Goal: Task Accomplishment & Management: Manage account settings

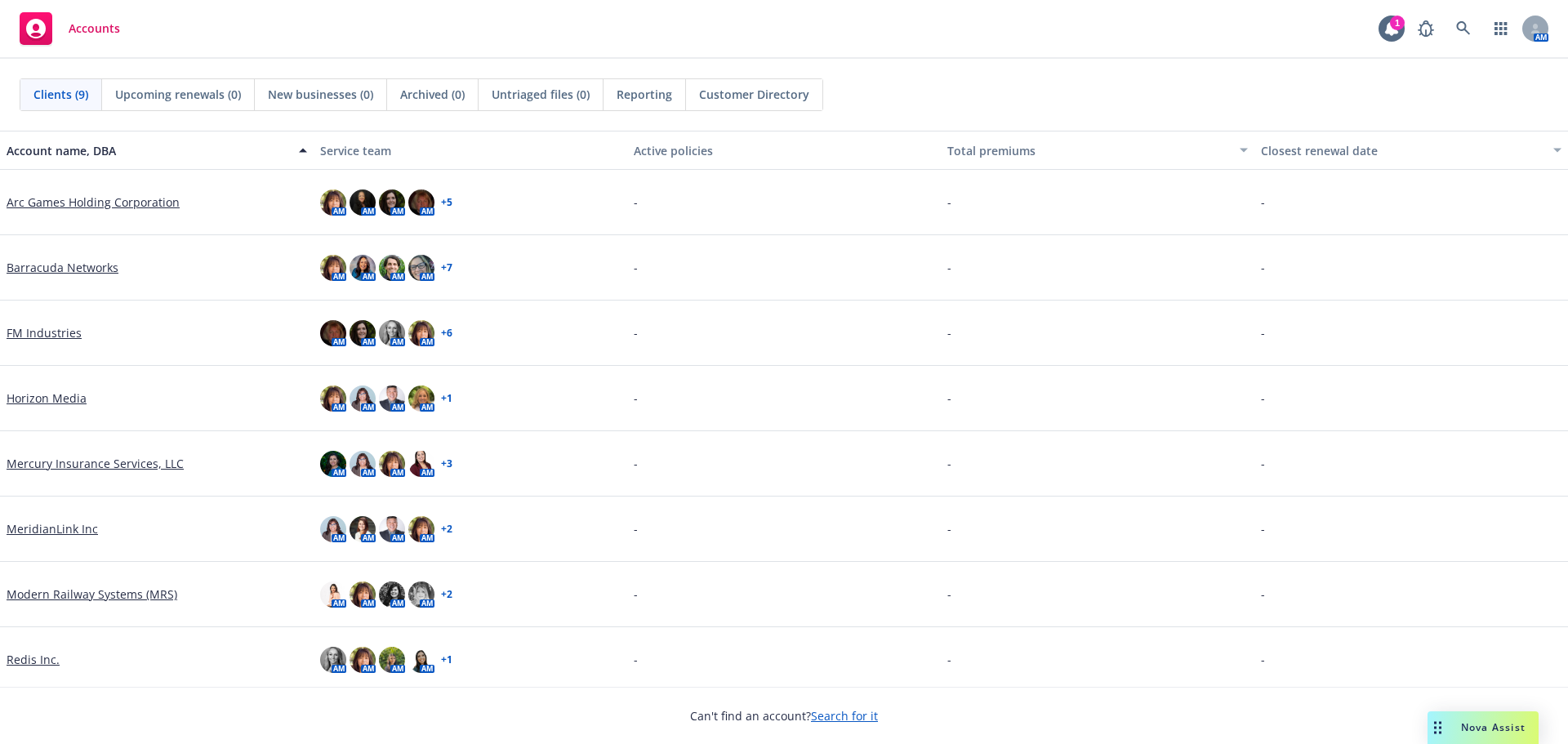
click at [102, 201] on link "Arc Games Holding Corporation" at bounding box center [92, 201] width 173 height 17
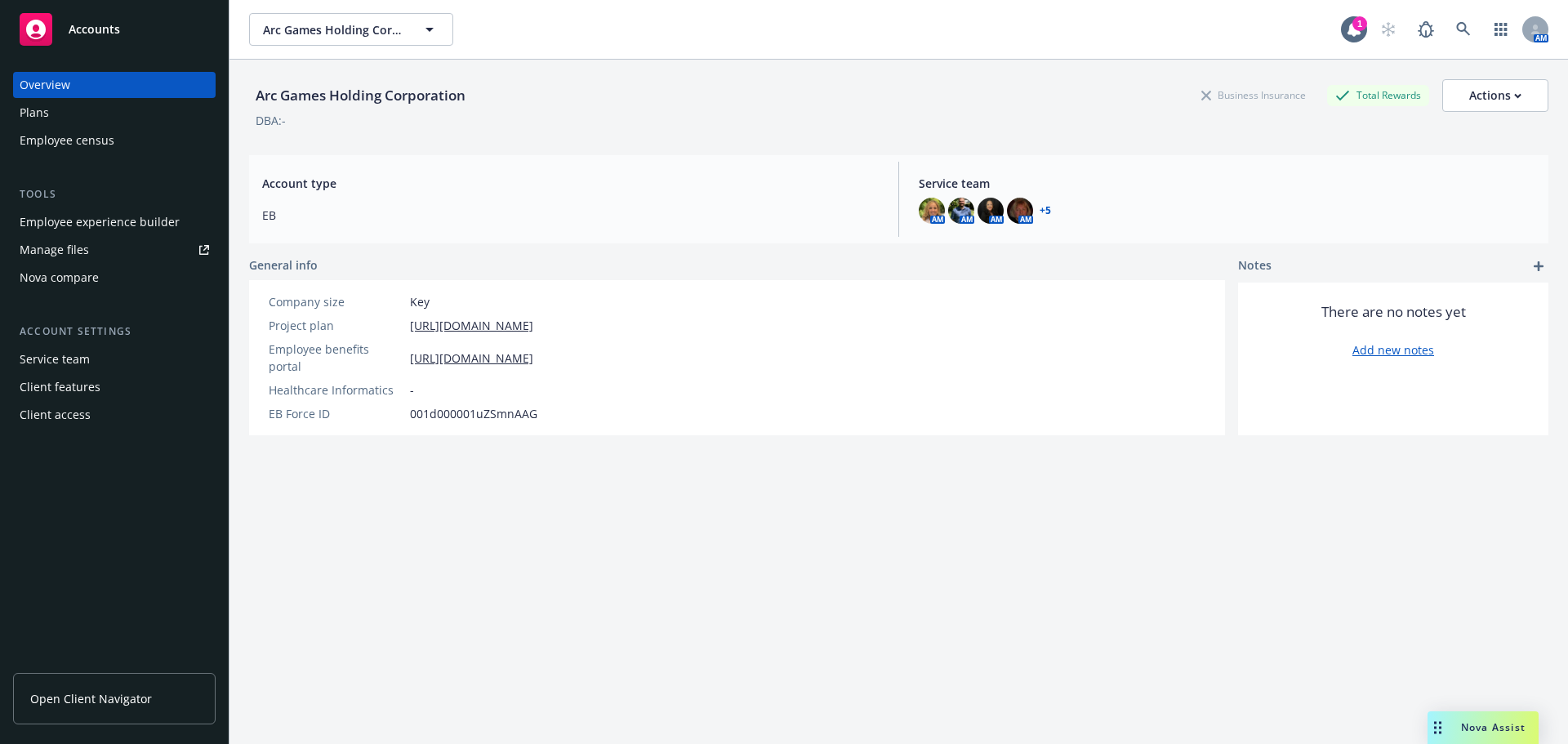
click at [60, 250] on div "Manage files" at bounding box center [54, 250] width 69 height 26
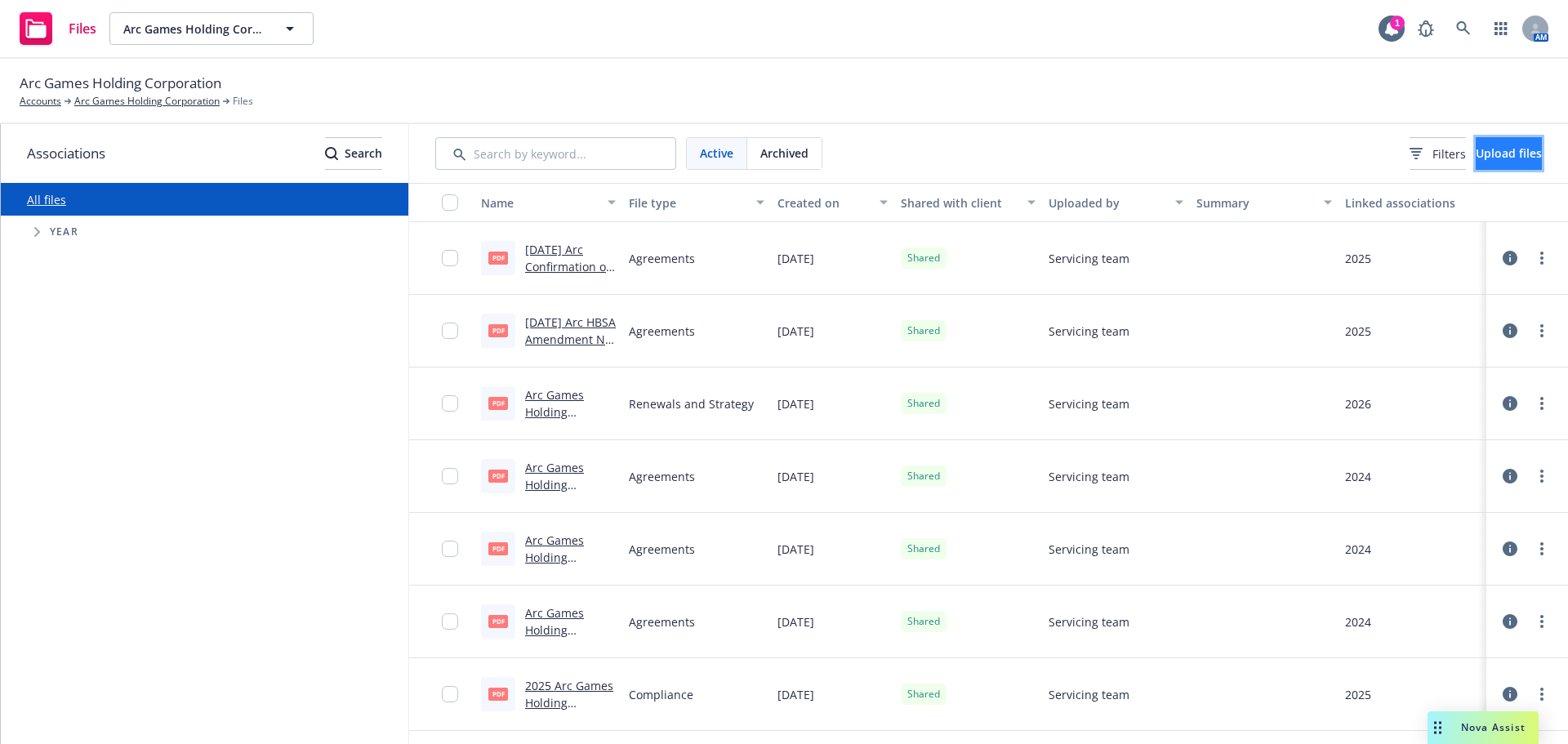
click at [1477, 146] on span "Upload files" at bounding box center [1508, 153] width 66 height 16
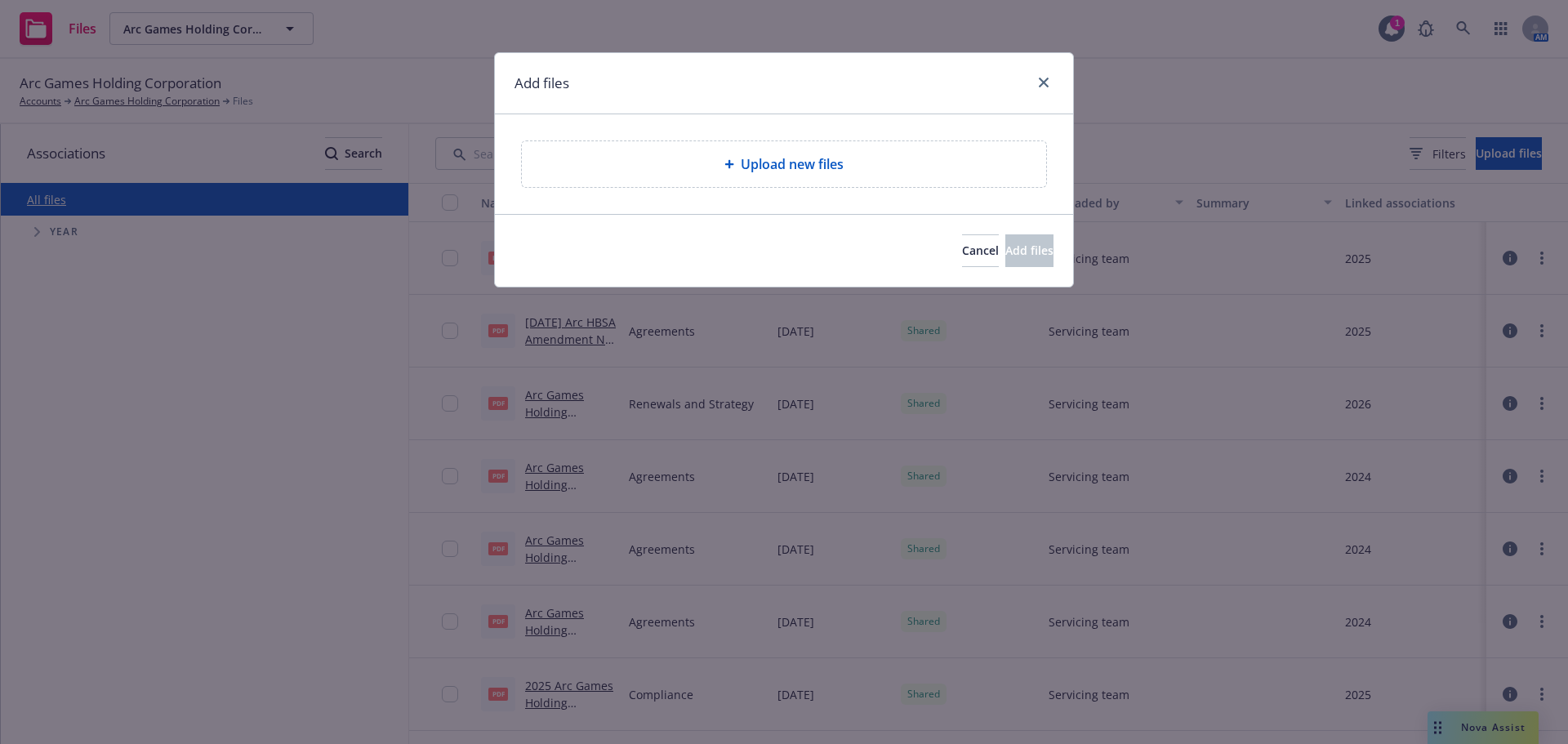
click at [867, 163] on div "Upload new files" at bounding box center [784, 164] width 498 height 19
click at [1044, 85] on icon "close" at bounding box center [1043, 82] width 10 height 10
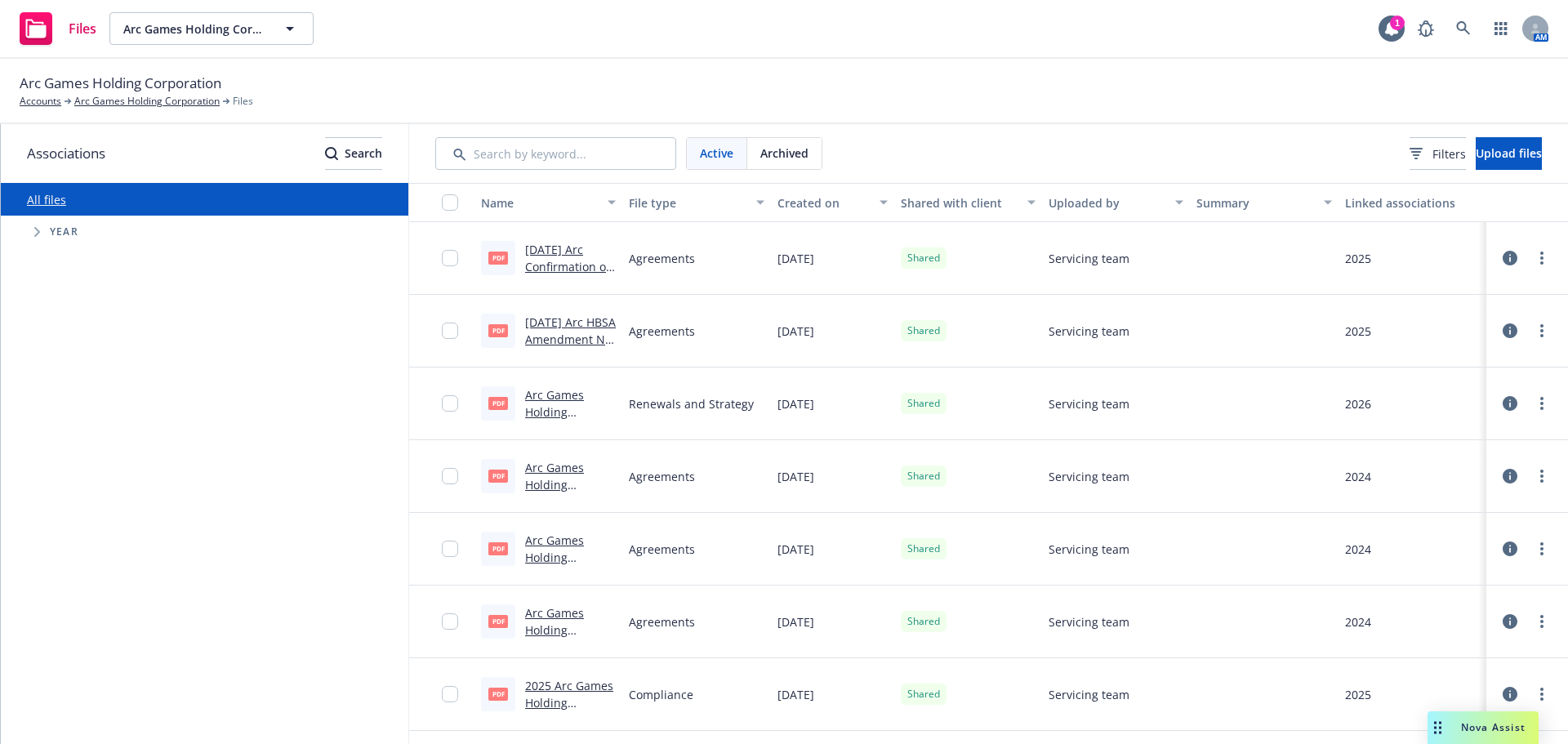
click at [39, 233] on icon "Tree Example" at bounding box center [37, 231] width 5 height 10
click at [77, 488] on input "Tree Example" at bounding box center [78, 493] width 17 height 17
checkbox input "true"
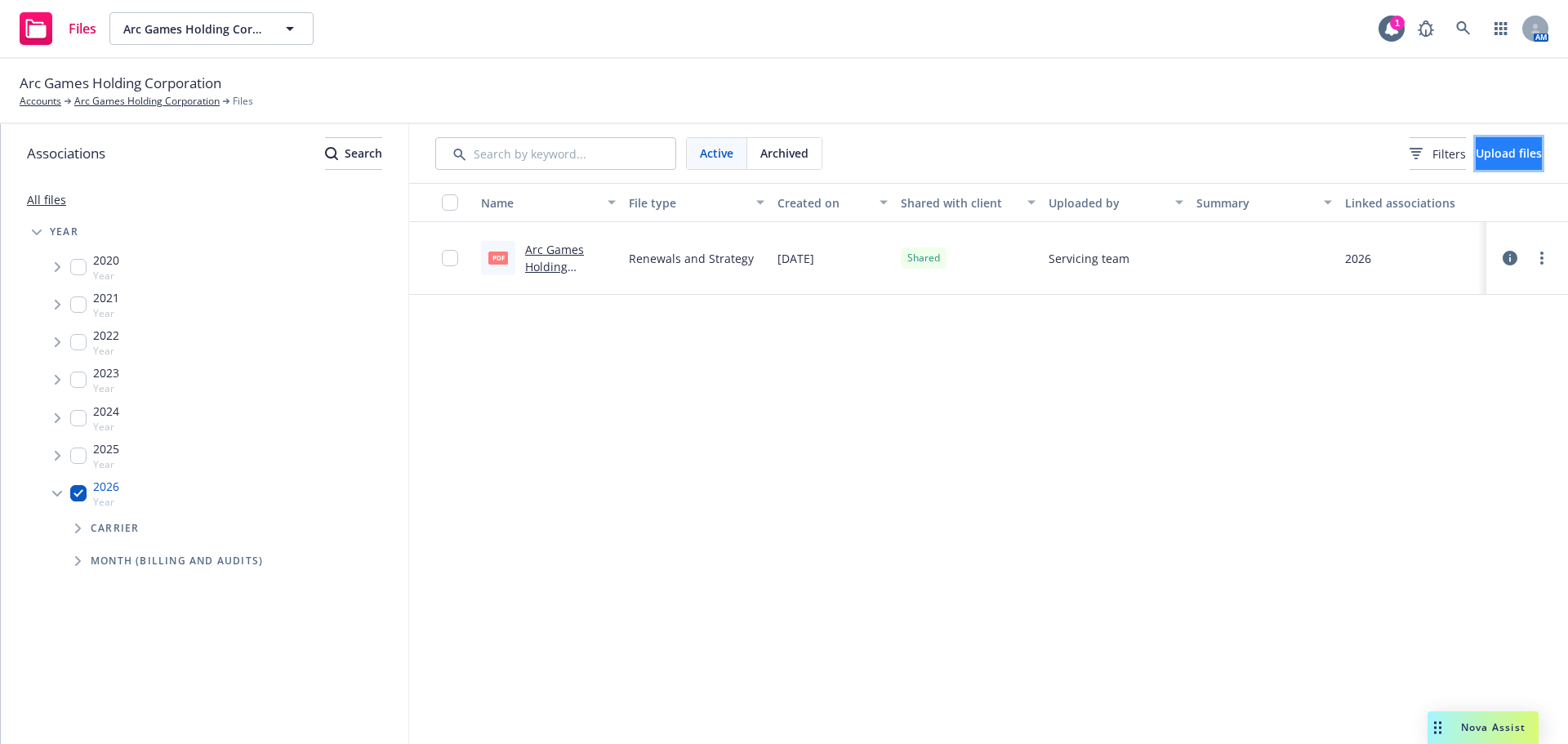
click at [1495, 157] on span "Upload files" at bounding box center [1508, 153] width 66 height 16
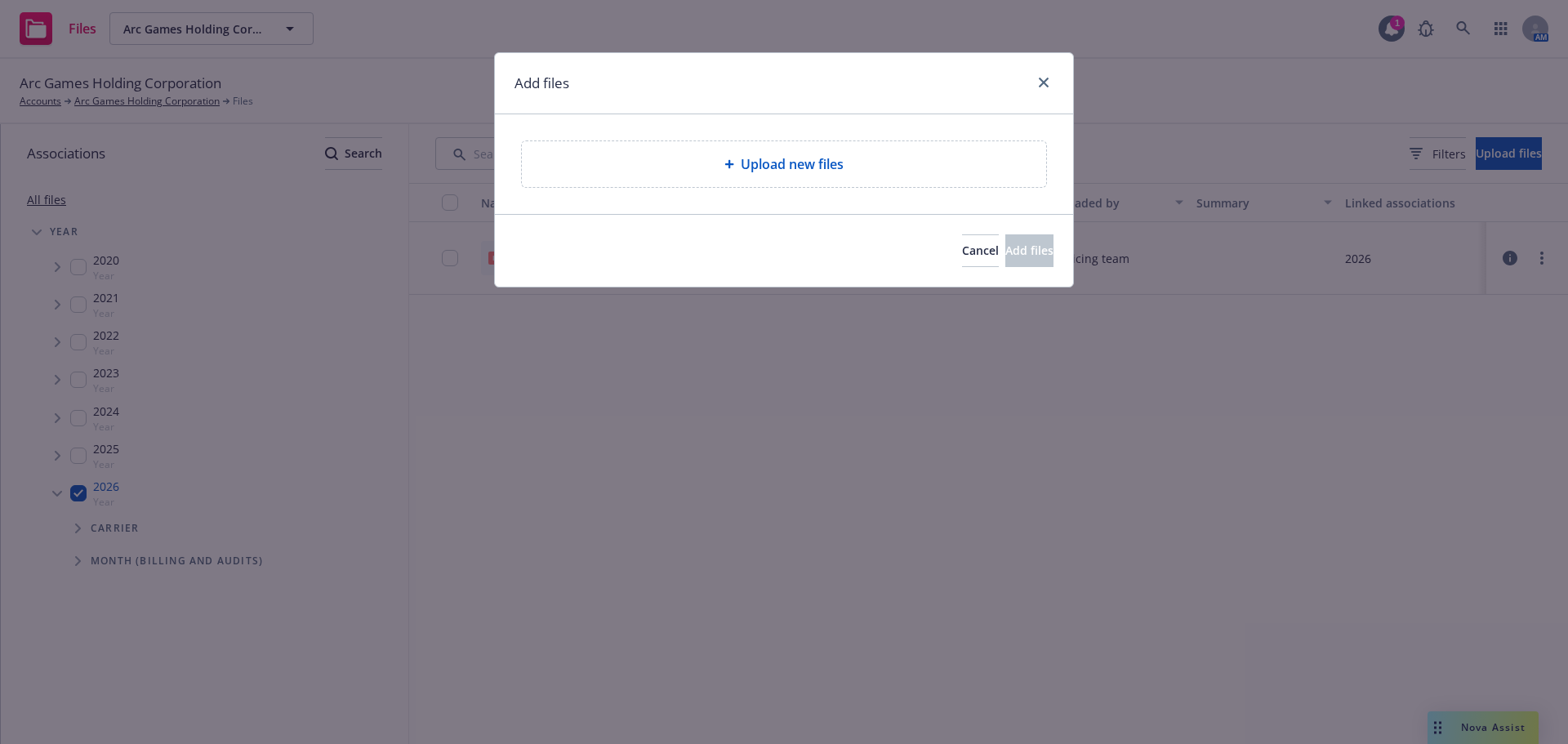
click at [876, 171] on div "Upload new files" at bounding box center [784, 164] width 498 height 19
click at [1034, 83] on link "close" at bounding box center [1044, 83] width 19 height 19
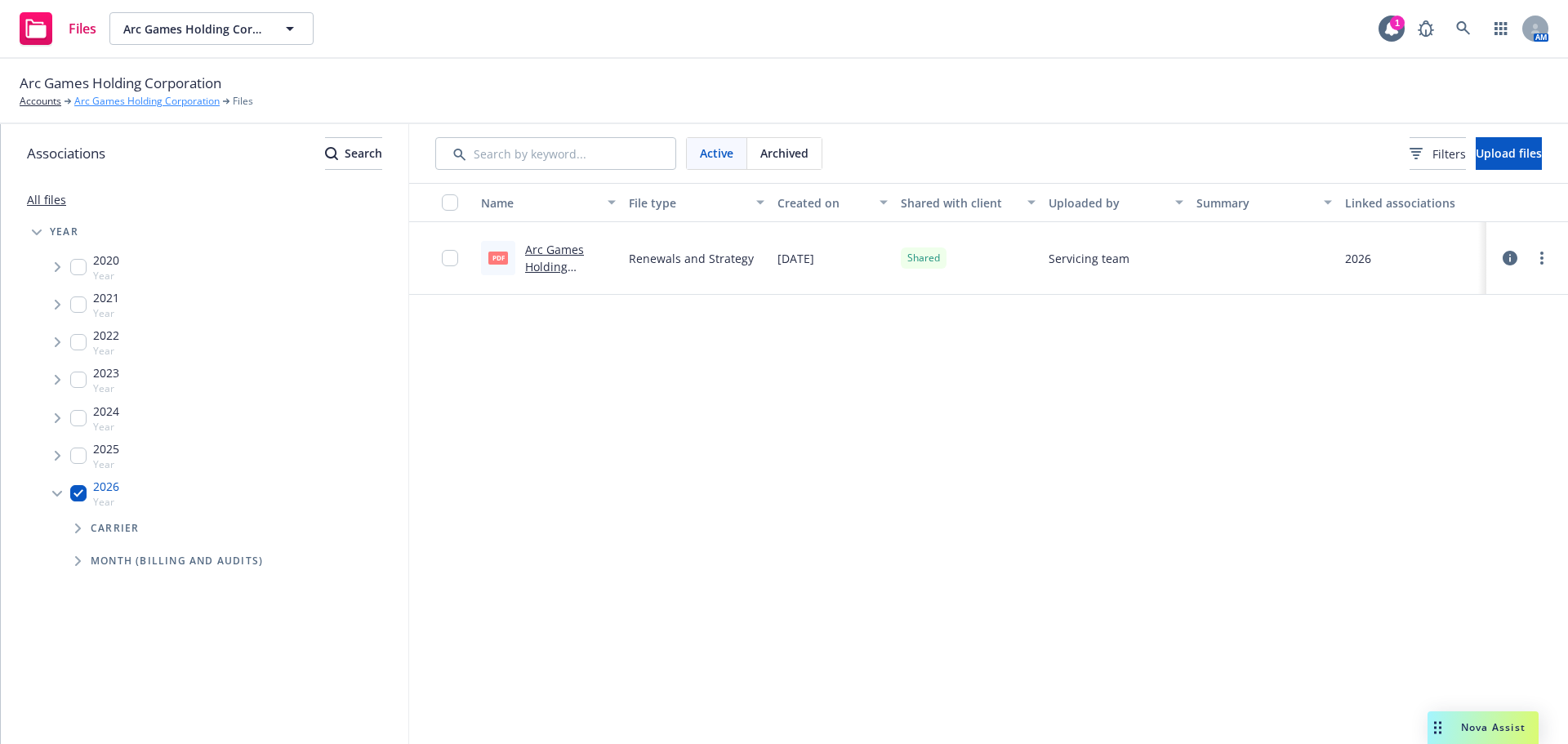
click at [150, 100] on link "Arc Games Holding Corporation" at bounding box center [146, 101] width 145 height 15
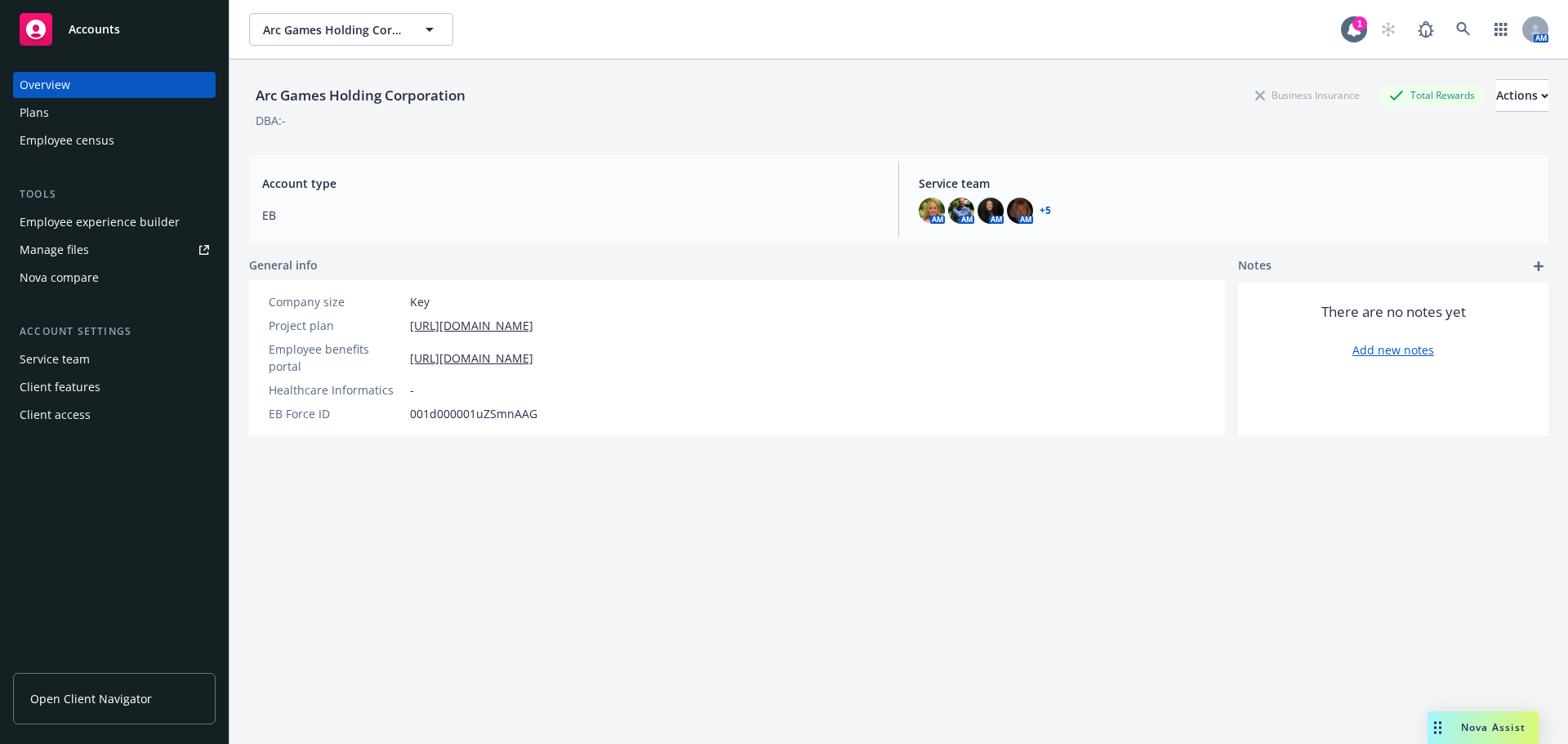
click at [62, 250] on div "Manage files" at bounding box center [54, 250] width 69 height 26
drag, startPoint x: 1529, startPoint y: 172, endPoint x: 1532, endPoint y: 154, distance: 18.2
click at [1530, 166] on div "Service team AM AM AM AM + 5" at bounding box center [1227, 199] width 643 height 75
click at [1533, 26] on icon at bounding box center [1535, 27] width 5 height 5
click at [1411, 74] on link "Log out" at bounding box center [1455, 73] width 164 height 33
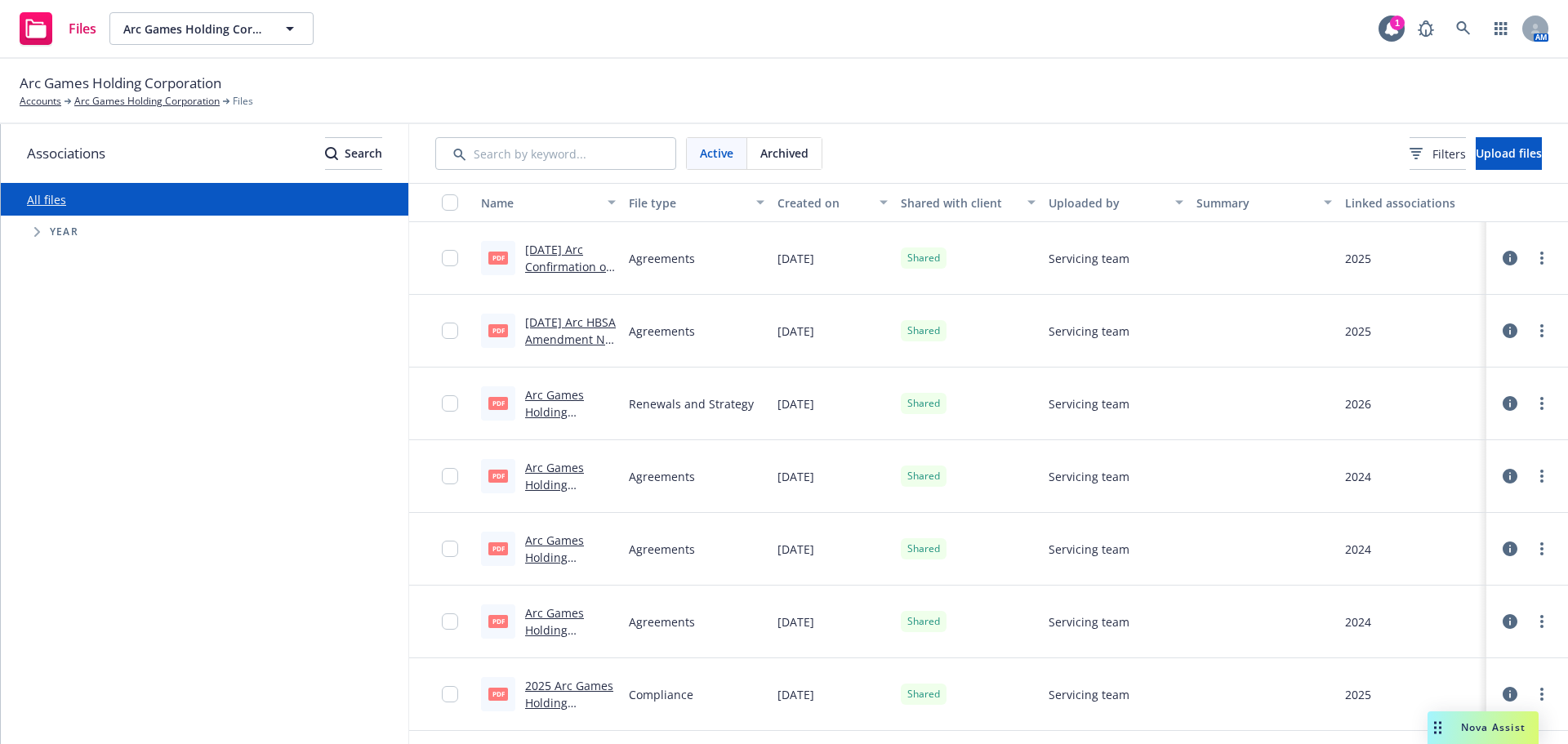
click at [33, 234] on span "Tree Example" at bounding box center [37, 232] width 26 height 26
click at [53, 495] on span "Tree Example" at bounding box center [57, 493] width 26 height 26
click at [80, 531] on icon "Tree Example" at bounding box center [77, 528] width 6 height 10
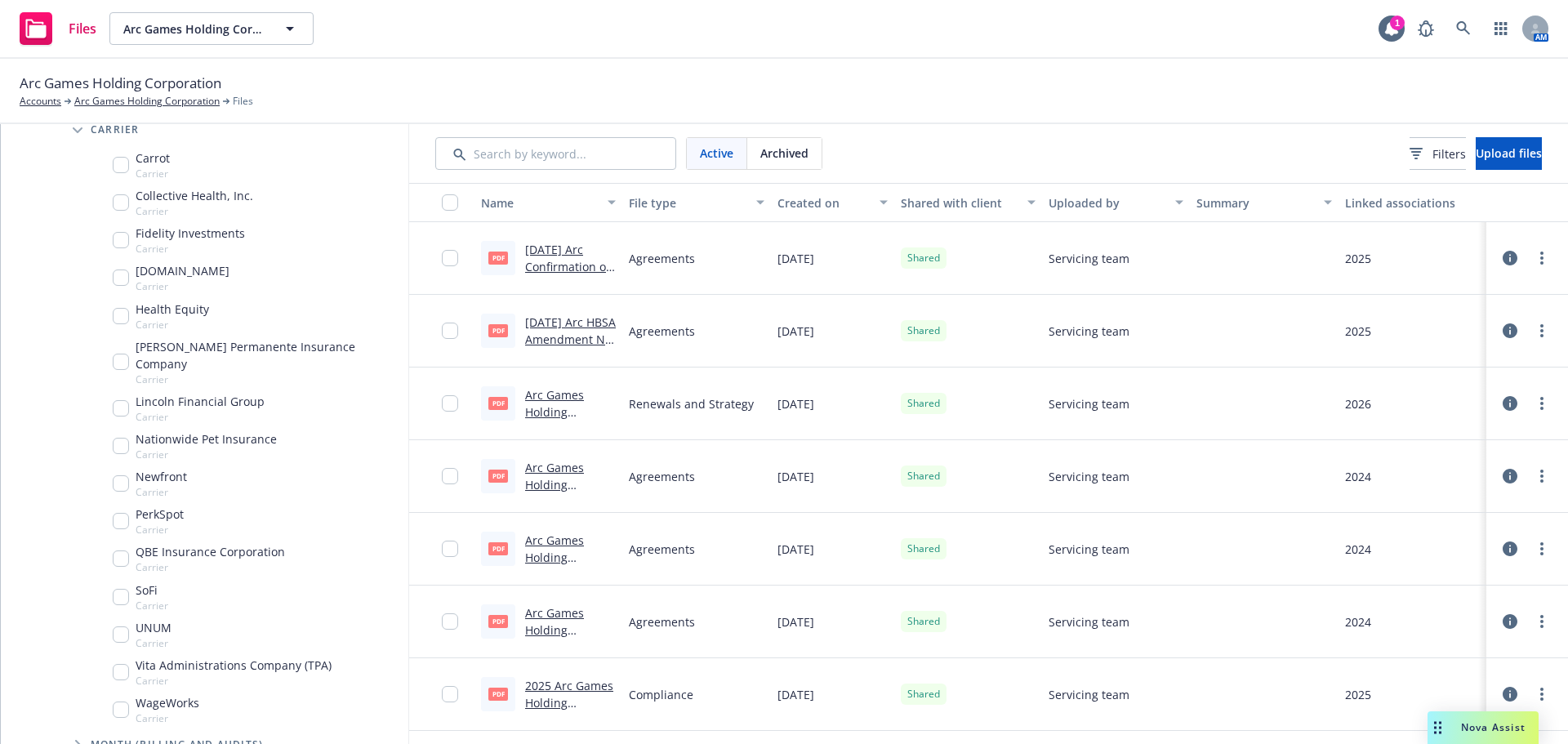
scroll to position [72, 0]
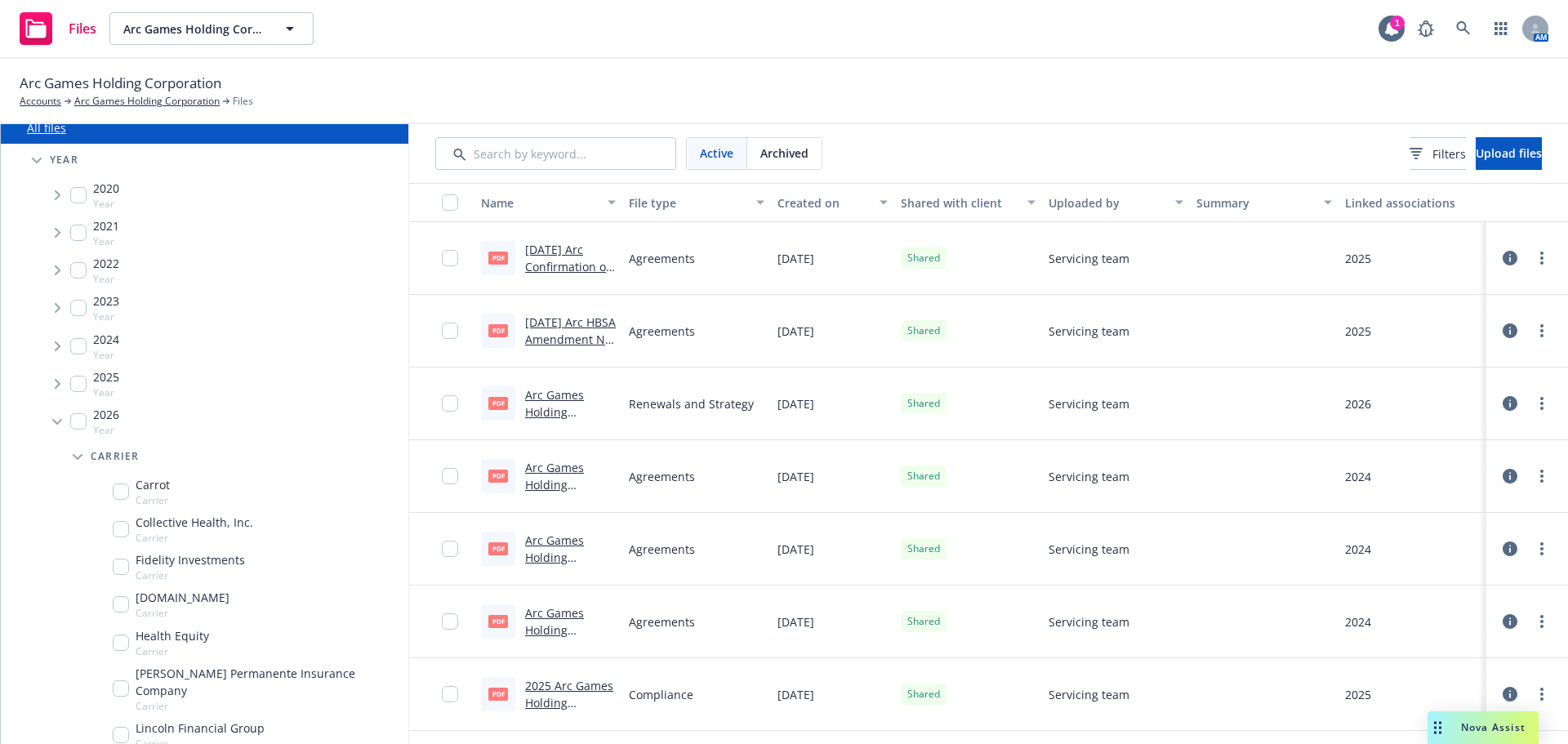
click at [79, 457] on icon "Tree Example" at bounding box center [77, 456] width 10 height 5
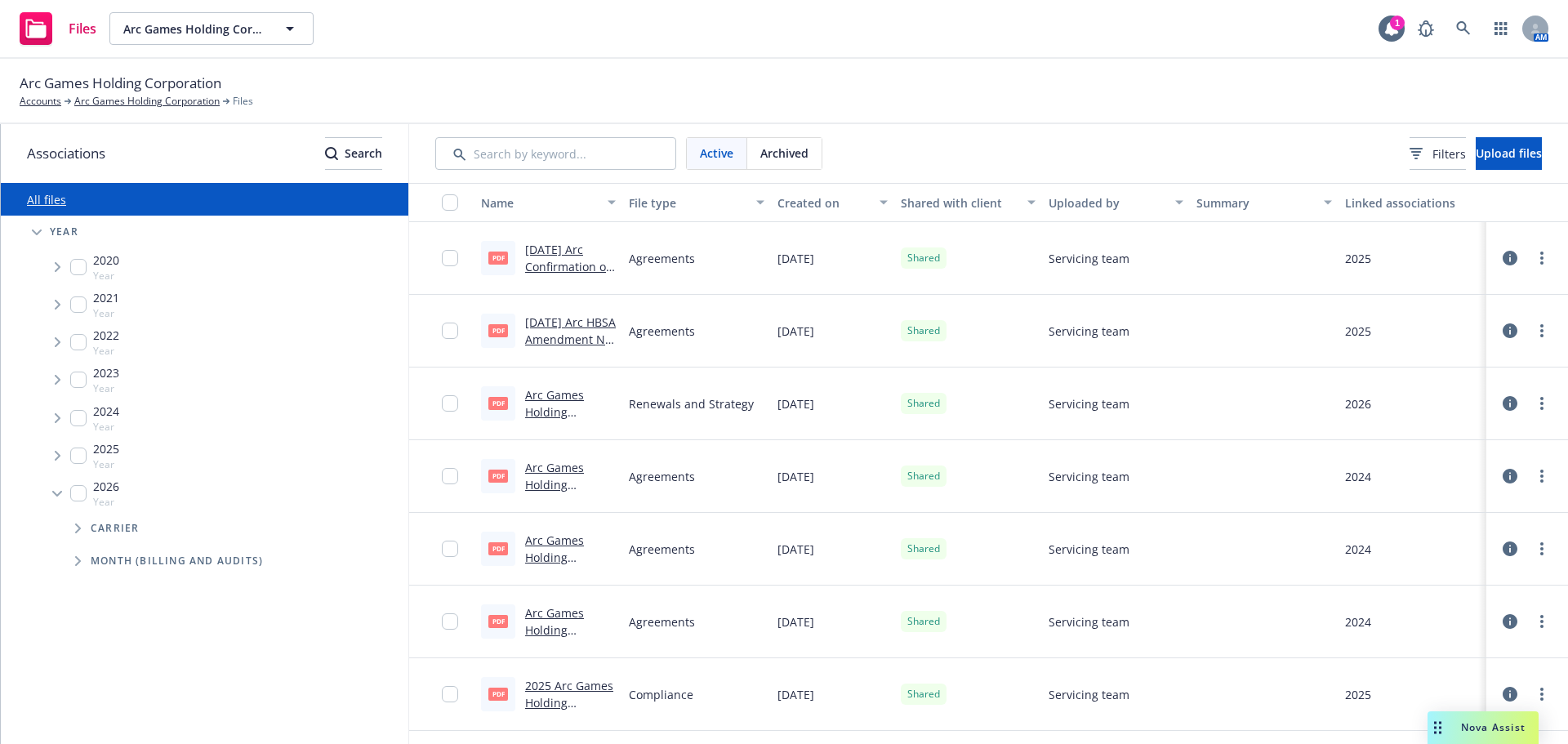
scroll to position [0, 0]
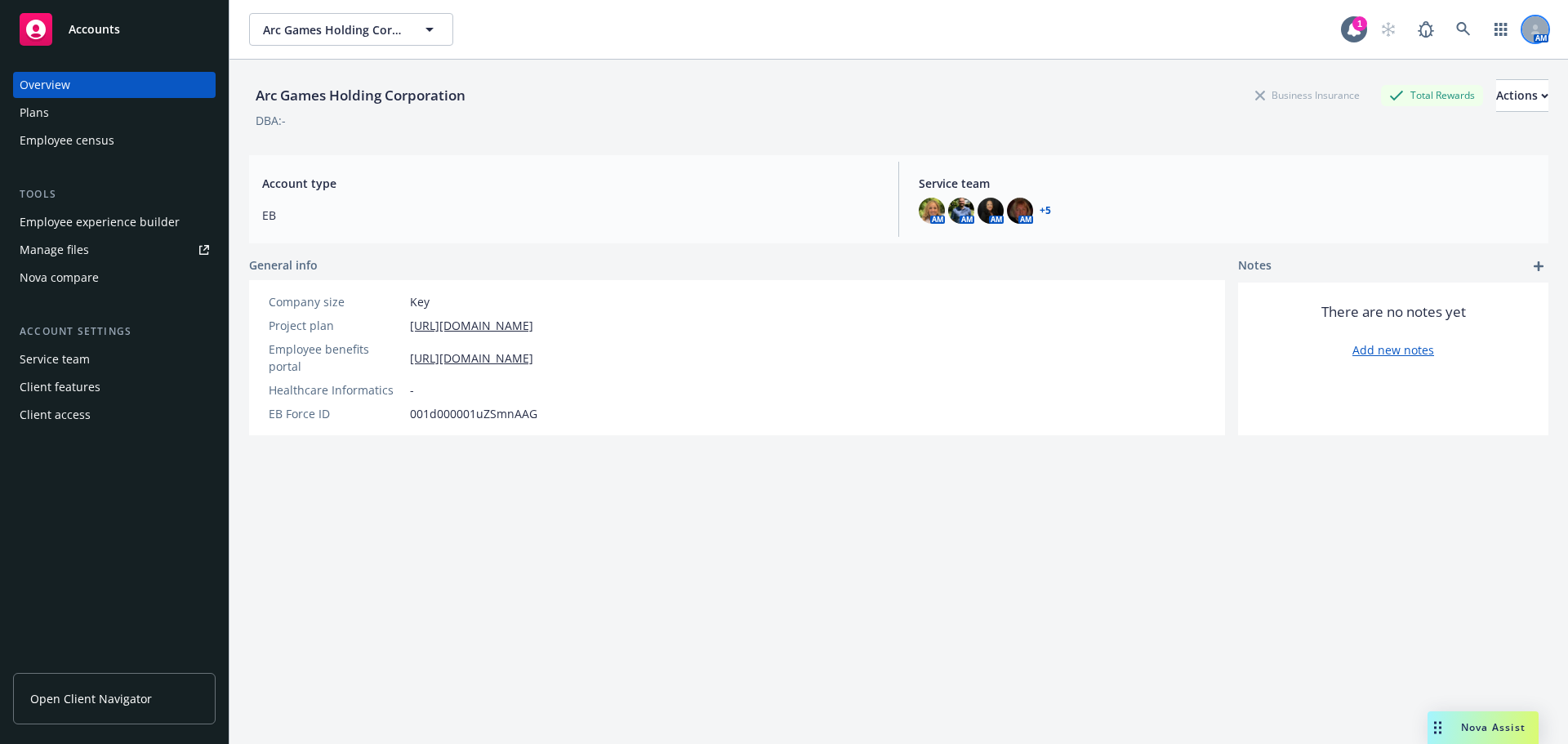
click at [1531, 33] on icon at bounding box center [1535, 33] width 9 height 4
click at [1411, 75] on link "Log out" at bounding box center [1455, 73] width 164 height 33
